Goal: Task Accomplishment & Management: Use online tool/utility

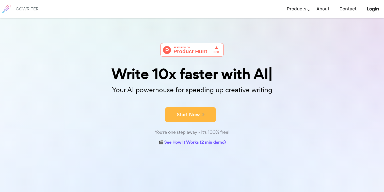
click at [190, 110] on button "Start Now" at bounding box center [190, 114] width 51 height 15
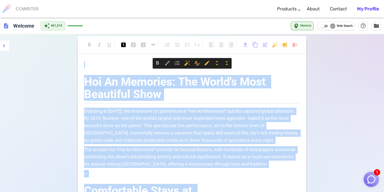
drag, startPoint x: 252, startPoint y: 133, endPoint x: 227, endPoint y: -11, distance: 145.9
click at [227, 0] on html "1 COWRITER Products Writing Marketing Emails Images (soon) About Contact My Pro…" at bounding box center [192, 178] width 384 height 357
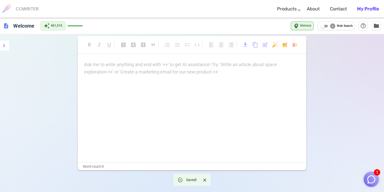
click at [166, 68] on p "Ask me to write anything and end with '++' to get AI assistance! Try: 'Write an…" at bounding box center [192, 64] width 216 height 7
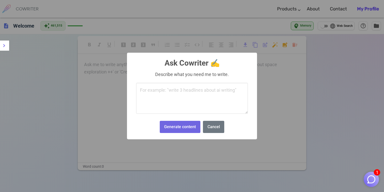
click at [274, 46] on body "1 COWRITER Products Writing Marketing Emails Images (soon) About Contact My Pro…" at bounding box center [192, 133] width 384 height 267
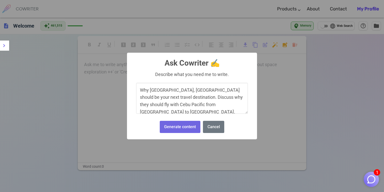
scroll to position [45, 0]
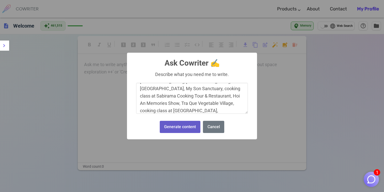
type textarea "Why Da Nang, Vietnam should be your next travel destination. Discuss why they s…"
click at [182, 129] on button "Generate content" at bounding box center [180, 127] width 41 height 12
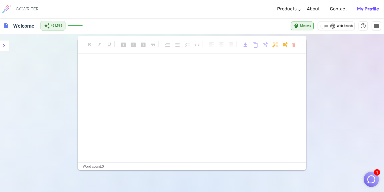
click at [373, 179] on img "button" at bounding box center [371, 180] width 10 height 10
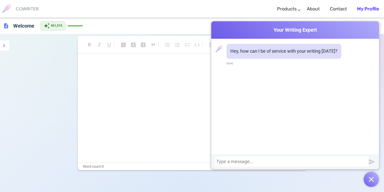
click at [25, 142] on div "format_bold format_italic format_underlined looks_one looks_two looks_3 format_…" at bounding box center [192, 130] width 384 height 192
click at [371, 160] on img "submit" at bounding box center [372, 162] width 6 height 6
click at [296, 118] on div "Hey, how can I be of service with your writing today? 03:42" at bounding box center [295, 96] width 168 height 115
click at [219, 27] on span "Your Writing Expert" at bounding box center [295, 29] width 168 height 7
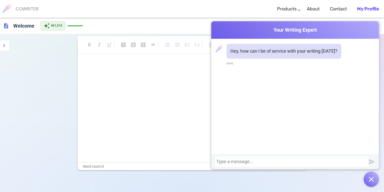
click at [212, 21] on div "Cowriter Your Writing Expert Hey, how can I be of service with your writing tod…" at bounding box center [295, 104] width 168 height 166
click at [377, 24] on div "Cowriter Your Writing Expert" at bounding box center [295, 30] width 168 height 18
click at [379, 25] on span "folder" at bounding box center [376, 26] width 6 height 6
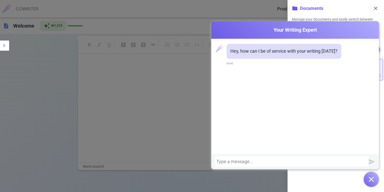
click at [379, 25] on p "Manage your documents and easily switch between them." at bounding box center [336, 22] width 88 height 10
click at [378, 7] on span "close" at bounding box center [375, 8] width 6 height 6
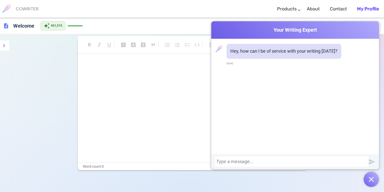
click at [234, 178] on div "Cowriter Your Writing Expert Hey, how can I be of service with your writing tod…" at bounding box center [295, 104] width 168 height 166
click at [373, 176] on button "button" at bounding box center [370, 179] width 15 height 15
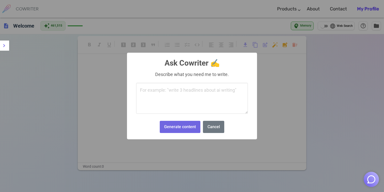
click at [274, 45] on body "COWRITER Products Writing Marketing Emails Images (soon) About Contact My Profi…" at bounding box center [192, 133] width 384 height 267
click at [166, 93] on textarea at bounding box center [192, 98] width 112 height 31
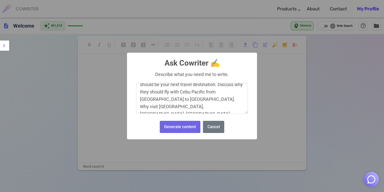
scroll to position [0, 0]
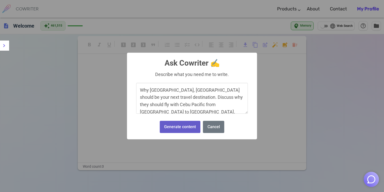
type textarea "Why [GEOGRAPHIC_DATA], [GEOGRAPHIC_DATA] should be your next travel destination…"
click at [179, 128] on button "Generate content" at bounding box center [180, 127] width 41 height 12
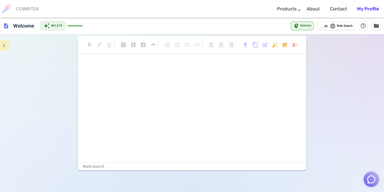
click at [3, 46] on icon "menu" at bounding box center [4, 46] width 6 height 6
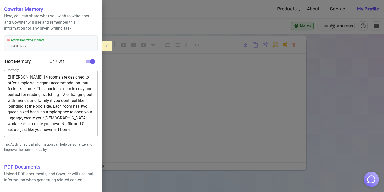
click at [88, 61] on input "checkbox" at bounding box center [92, 62] width 29 height 10
checkbox input "false"
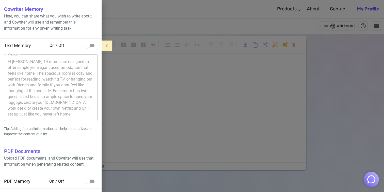
click at [105, 48] on icon "menu" at bounding box center [107, 46] width 6 height 6
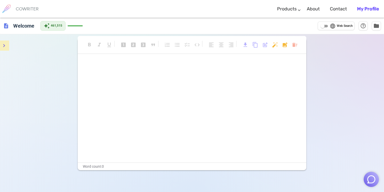
click at [61, 79] on div "format_bold format_italic format_underlined looks_one looks_two looks_3 format_…" at bounding box center [192, 130] width 384 height 192
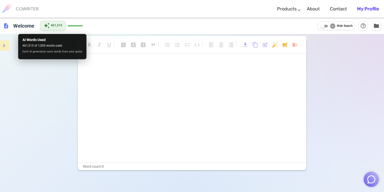
click at [56, 27] on span "461,515" at bounding box center [56, 25] width 11 height 5
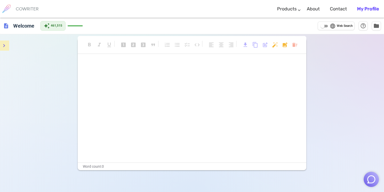
click at [94, 22] on div "description Welcome auto_awesome 461,515 language Web Search help_outline folder" at bounding box center [192, 26] width 384 height 16
click at [78, 27] on div "auto_awesome 461,515" at bounding box center [61, 26] width 42 height 10
click at [2, 48] on icon "menu" at bounding box center [4, 46] width 6 height 6
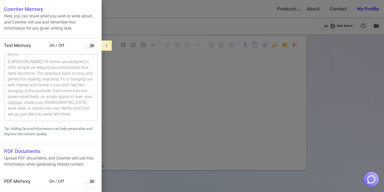
click at [116, 17] on div at bounding box center [192, 96] width 384 height 192
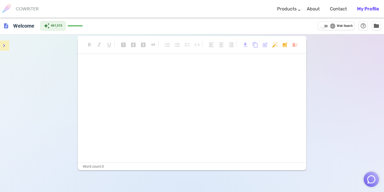
click at [322, 57] on div "format_bold format_italic format_underlined looks_one looks_two looks_3 format_…" at bounding box center [192, 130] width 384 height 192
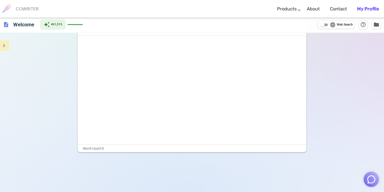
scroll to position [19, 0]
click at [324, 25] on input "language Web Search" at bounding box center [322, 25] width 18 height 6
checkbox input "true"
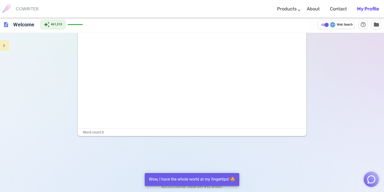
scroll to position [0, 0]
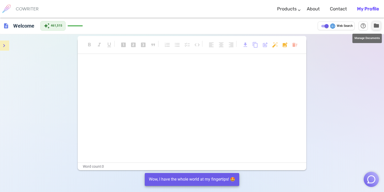
click at [375, 24] on span "folder" at bounding box center [376, 26] width 6 height 6
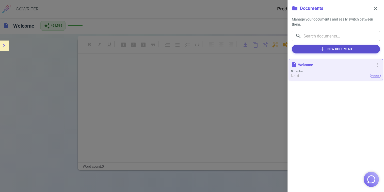
click at [333, 50] on button "add New Document" at bounding box center [336, 49] width 88 height 9
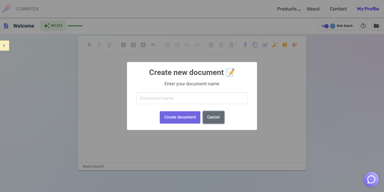
click at [212, 121] on button "Cancel" at bounding box center [213, 117] width 21 height 12
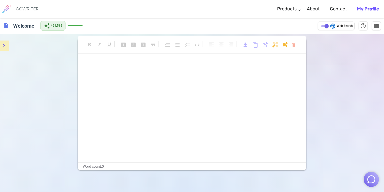
click at [289, 27] on div "description Welcome auto_awesome 461,515 language Web Search help_outline folder" at bounding box center [192, 26] width 384 height 16
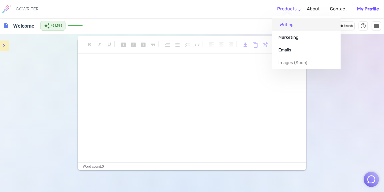
click at [286, 25] on link "Writing" at bounding box center [306, 24] width 69 height 13
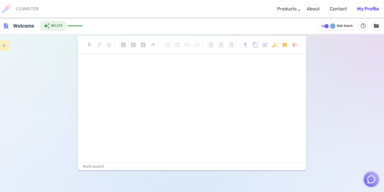
click at [321, 116] on div "format_bold format_italic format_underlined looks_one looks_two looks_3 format_…" at bounding box center [192, 130] width 384 height 192
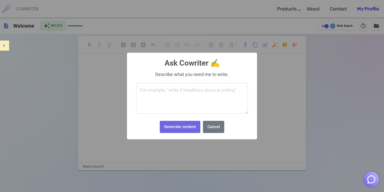
click at [275, 43] on body "COWRITER Products Writing Marketing Emails Images (soon) About Contact My Profi…" at bounding box center [192, 133] width 384 height 267
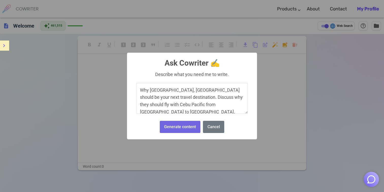
scroll to position [45, 0]
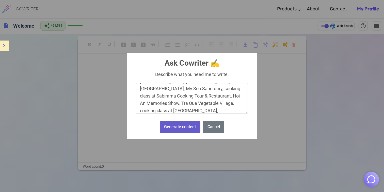
type textarea "Why [GEOGRAPHIC_DATA], [GEOGRAPHIC_DATA] should be your next travel destination…"
click at [177, 127] on button "Generate content" at bounding box center [180, 127] width 41 height 12
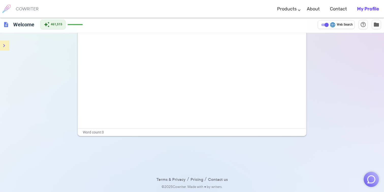
scroll to position [0, 0]
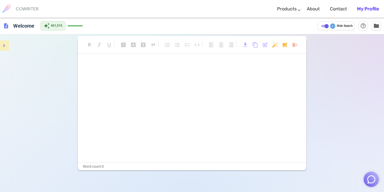
click at [230, 24] on div "description Welcome auto_awesome 461,515 language Web Search help_outline folder" at bounding box center [192, 26] width 384 height 16
click at [29, 9] on h6 "COWRITER" at bounding box center [27, 9] width 23 height 5
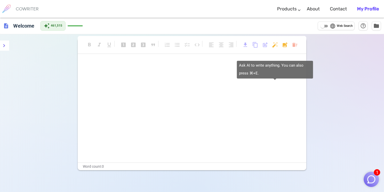
click at [274, 46] on body "1 COWRITER Products Writing Marketing Emails Images (soon) About Contact My Pro…" at bounding box center [192, 133] width 384 height 267
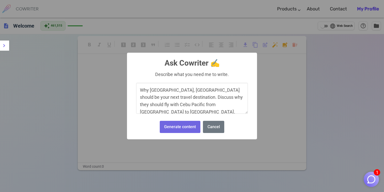
scroll to position [45, 0]
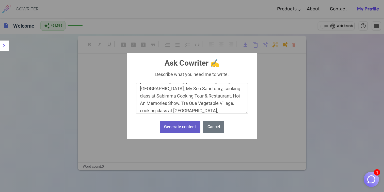
type textarea "Why [GEOGRAPHIC_DATA], [GEOGRAPHIC_DATA] should be your next travel destination…"
click at [180, 129] on button "Generate content" at bounding box center [180, 127] width 41 height 12
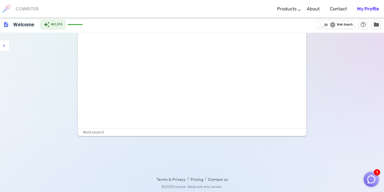
scroll to position [0, 0]
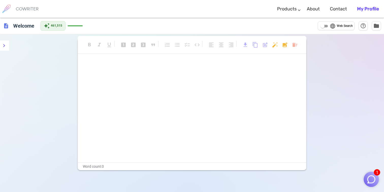
click at [363, 9] on b "My Profile" at bounding box center [368, 9] width 22 height 6
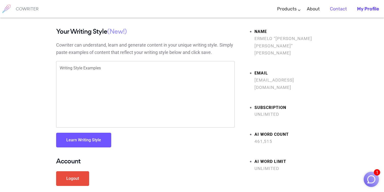
click at [339, 10] on link "Contact" at bounding box center [338, 9] width 17 height 15
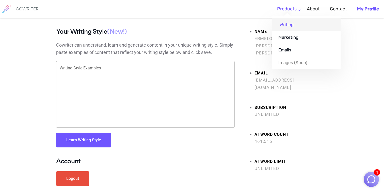
click at [283, 25] on link "Writing" at bounding box center [306, 24] width 69 height 13
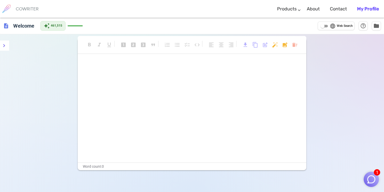
click at [325, 26] on input "language Web Search" at bounding box center [322, 26] width 18 height 6
checkbox input "true"
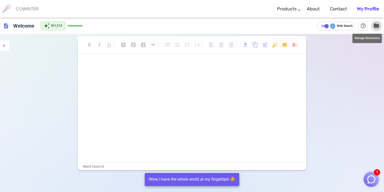
click at [375, 27] on span "folder" at bounding box center [376, 26] width 6 height 6
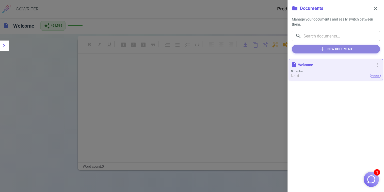
click at [333, 51] on button "add New Document" at bounding box center [336, 49] width 88 height 9
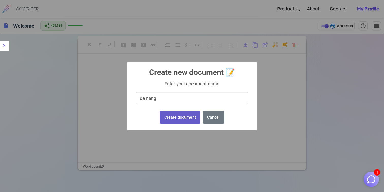
type input "da nang"
click at [184, 117] on button "Create document" at bounding box center [180, 117] width 40 height 12
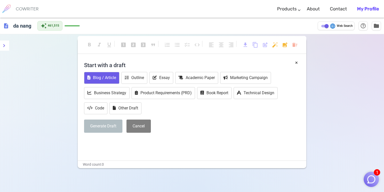
click at [106, 79] on button "Blog / Article" at bounding box center [101, 78] width 35 height 12
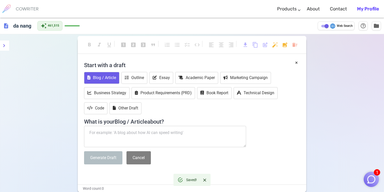
click at [98, 137] on textarea at bounding box center [165, 136] width 162 height 21
paste textarea "Why [GEOGRAPHIC_DATA], [GEOGRAPHIC_DATA] should be your next travel destination…"
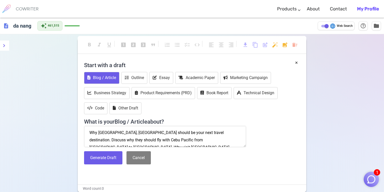
scroll to position [25, 0]
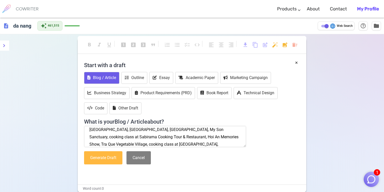
type textarea "Why [GEOGRAPHIC_DATA], [GEOGRAPHIC_DATA] should be your next travel destination…"
click at [102, 158] on button "Generate Draft" at bounding box center [103, 158] width 38 height 13
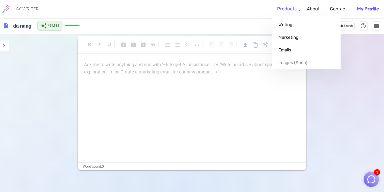
click at [280, 10] on link "Products" at bounding box center [287, 9] width 20 height 15
click at [285, 21] on link "Writing" at bounding box center [306, 24] width 69 height 13
click at [285, 24] on link "Writing" at bounding box center [306, 24] width 69 height 13
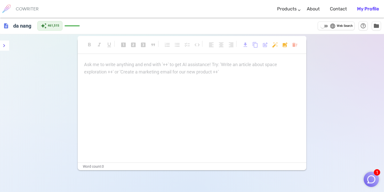
click at [328, 94] on div "format_bold format_italic format_underlined looks_one looks_two looks_3 format_…" at bounding box center [192, 130] width 384 height 192
click at [98, 66] on p "Ask me to write anything and end with '++' to get AI assistance! Try: 'Write an…" at bounding box center [192, 64] width 216 height 7
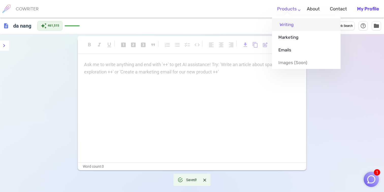
click at [288, 25] on link "Writing" at bounding box center [306, 24] width 69 height 13
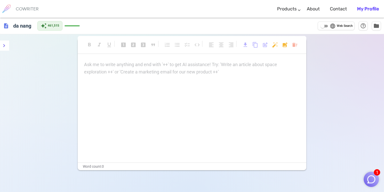
click at [323, 28] on input "language Web Search" at bounding box center [322, 26] width 18 height 6
checkbox input "true"
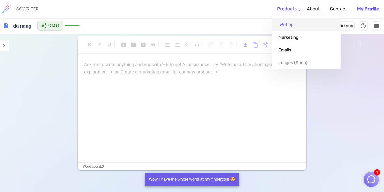
click at [286, 25] on link "Writing" at bounding box center [306, 24] width 69 height 13
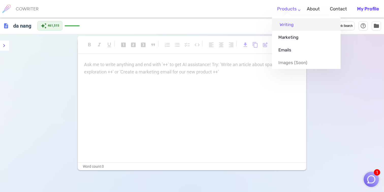
click at [286, 25] on link "Writing" at bounding box center [306, 24] width 69 height 13
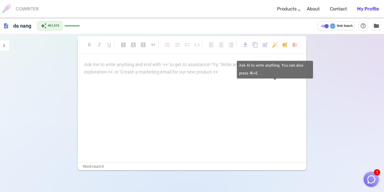
click at [275, 45] on body "1 COWRITER Products Writing Marketing Emails Images (soon) About Contact My Pro…" at bounding box center [192, 133] width 384 height 267
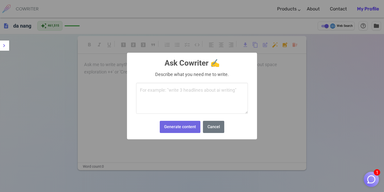
click at [165, 92] on textarea at bounding box center [192, 98] width 112 height 31
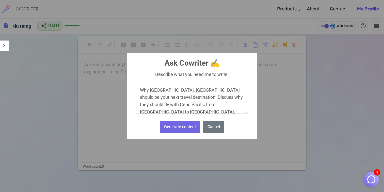
scroll to position [45, 0]
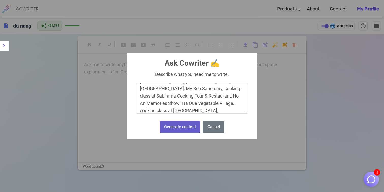
type textarea "Why [GEOGRAPHIC_DATA], [GEOGRAPHIC_DATA] should be your next travel destination…"
click at [176, 125] on button "Generate content" at bounding box center [180, 127] width 41 height 12
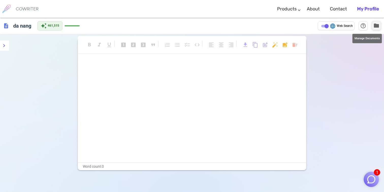
click at [377, 28] on span "folder" at bounding box center [376, 26] width 6 height 6
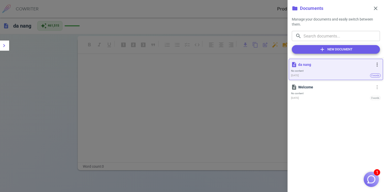
click at [319, 70] on span "No content" at bounding box center [336, 70] width 90 height 3
click at [377, 65] on span "more_vert" at bounding box center [377, 65] width 6 height 6
click at [328, 74] on div at bounding box center [192, 96] width 384 height 192
click at [326, 49] on button "add New Document" at bounding box center [336, 49] width 88 height 9
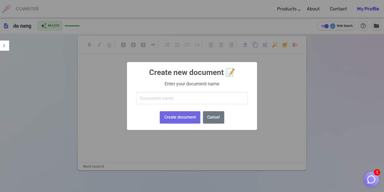
click at [164, 98] on input "text" at bounding box center [192, 98] width 112 height 12
type input "danang"
click at [176, 118] on button "Create document" at bounding box center [180, 117] width 40 height 12
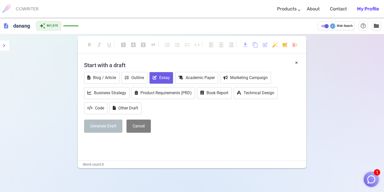
click at [160, 80] on button "Essay" at bounding box center [161, 78] width 24 height 12
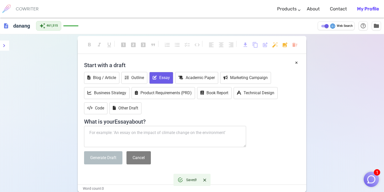
click at [97, 136] on textarea at bounding box center [165, 136] width 162 height 21
paste textarea "Why [GEOGRAPHIC_DATA], [GEOGRAPHIC_DATA] should be your next travel destination…"
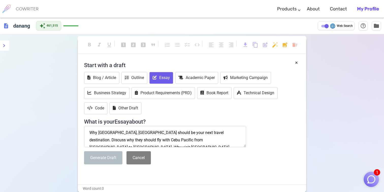
scroll to position [25, 0]
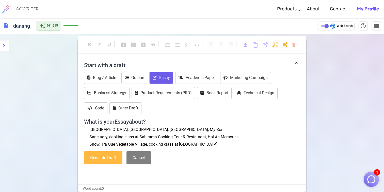
type textarea "Why [GEOGRAPHIC_DATA], [GEOGRAPHIC_DATA] should be your next travel destination…"
click at [104, 159] on button "Generate Draft" at bounding box center [103, 158] width 38 height 13
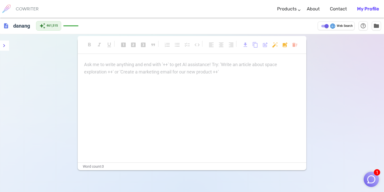
click at [184, 69] on div "Ask me to write anything and end with '++' to get AI assistance! Try: 'Write an…" at bounding box center [192, 68] width 216 height 15
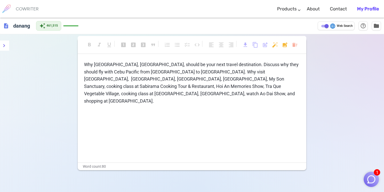
click at [170, 76] on span "Why [GEOGRAPHIC_DATA], [GEOGRAPHIC_DATA], should be your next travel destinatio…" at bounding box center [192, 83] width 216 height 42
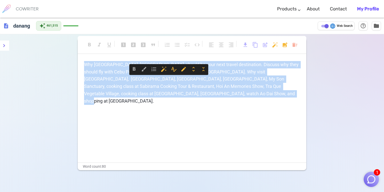
click at [170, 76] on span "Why [GEOGRAPHIC_DATA], [GEOGRAPHIC_DATA], should be your next travel destinatio…" at bounding box center [192, 83] width 216 height 42
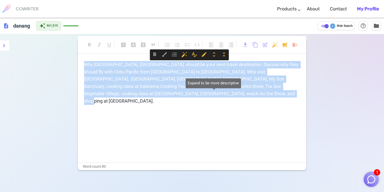
click at [216, 55] on span "unfold_more" at bounding box center [214, 55] width 6 height 6
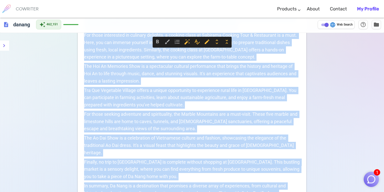
scroll to position [0, 0]
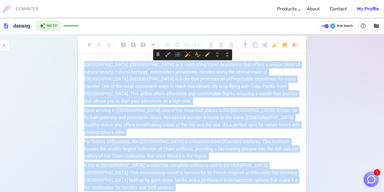
drag, startPoint x: 125, startPoint y: 136, endPoint x: 90, endPoint y: -20, distance: 160.4
copy div "[GEOGRAPHIC_DATA], [GEOGRAPHIC_DATA], is a captivating travel destination that …"
